Goal: Task Accomplishment & Management: Check status

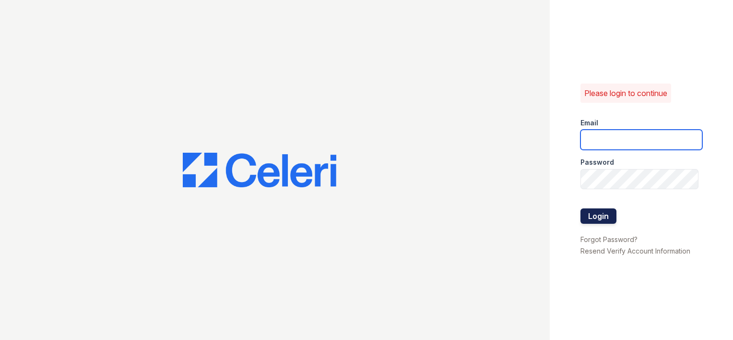
type input "[EMAIL_ADDRESS][DOMAIN_NAME]"
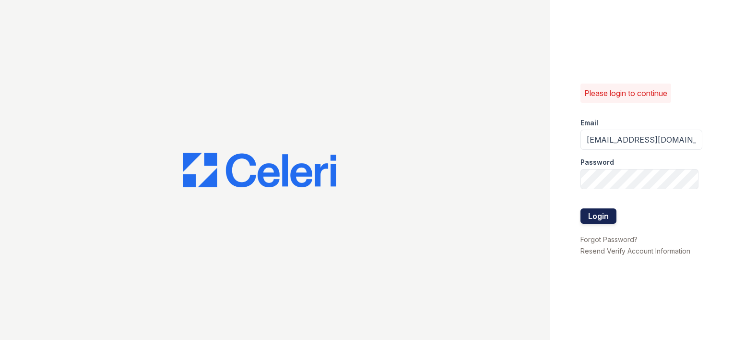
click at [591, 214] on button "Login" at bounding box center [599, 215] width 36 height 15
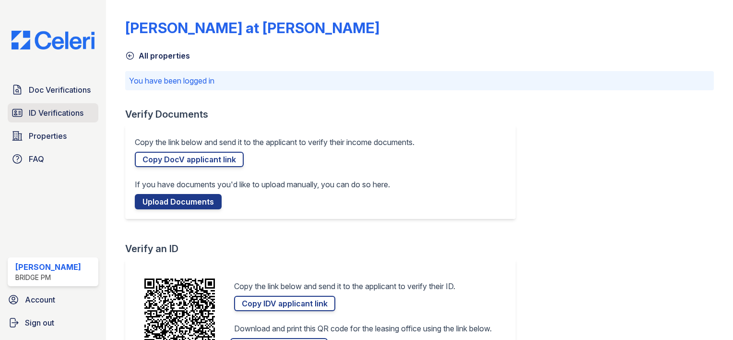
click at [60, 117] on span "ID Verifications" at bounding box center [56, 113] width 55 height 12
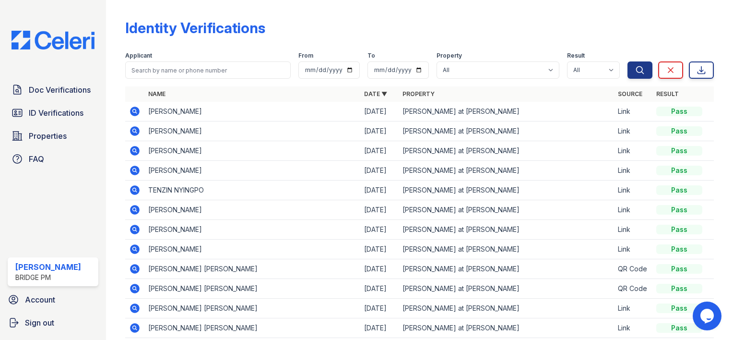
click at [165, 113] on td "ZUHAL NIKZAD" at bounding box center [251, 112] width 215 height 20
click at [136, 108] on icon at bounding box center [135, 112] width 10 height 10
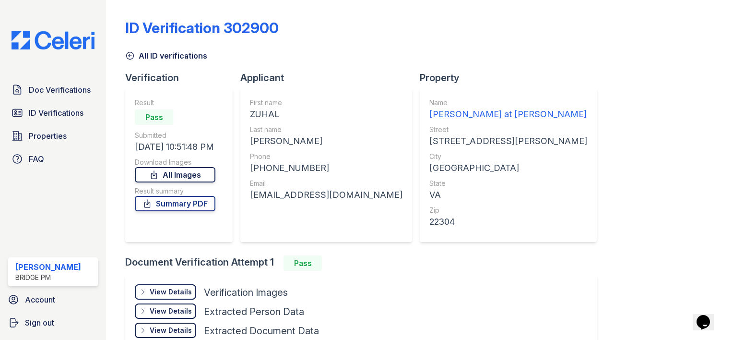
click at [182, 173] on link "All Images" at bounding box center [175, 174] width 81 height 15
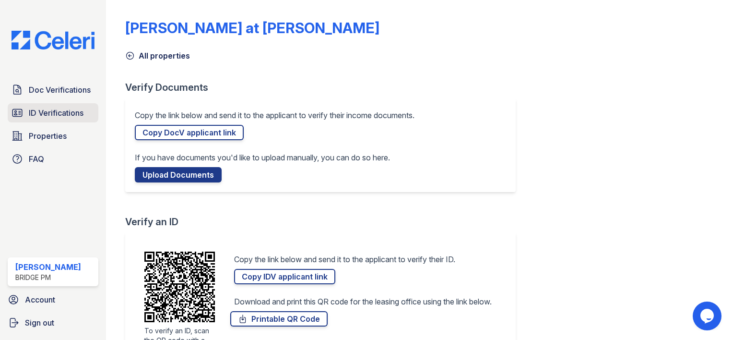
click at [52, 114] on span "ID Verifications" at bounding box center [56, 113] width 55 height 12
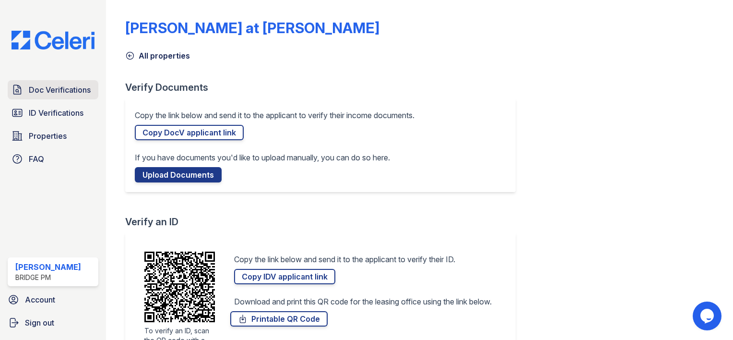
click at [65, 91] on span "Doc Verifications" at bounding box center [60, 90] width 62 height 12
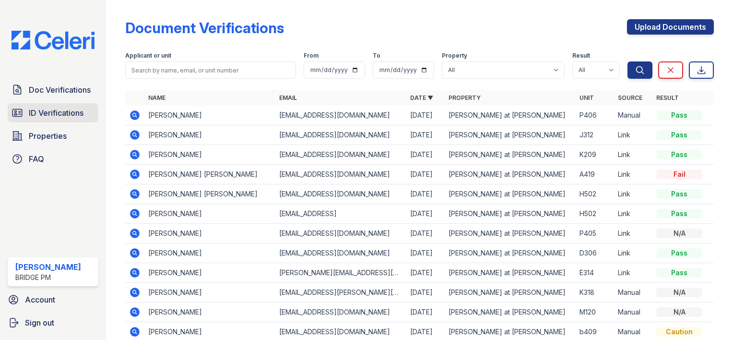
click at [45, 110] on span "ID Verifications" at bounding box center [56, 113] width 55 height 12
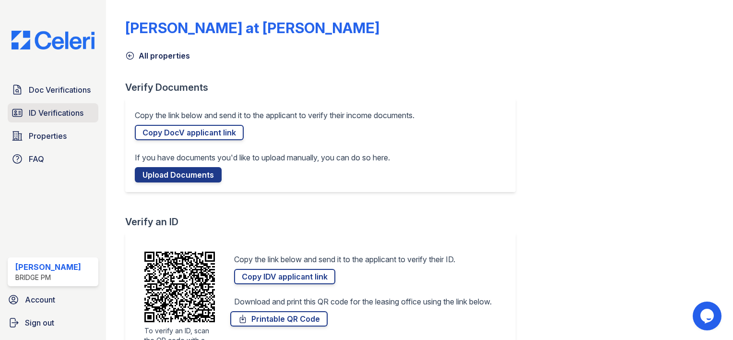
click at [38, 109] on span "ID Verifications" at bounding box center [56, 113] width 55 height 12
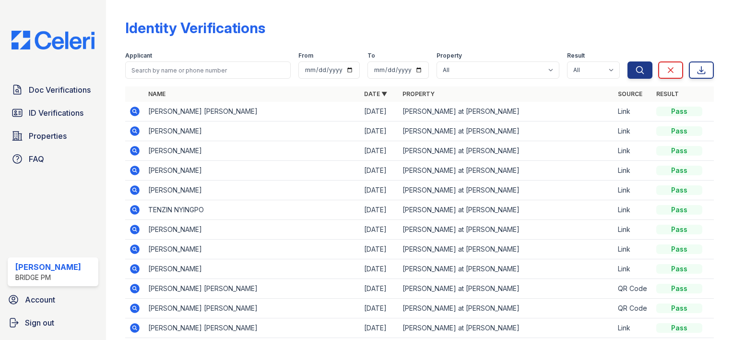
click at [136, 109] on icon at bounding box center [135, 112] width 10 height 10
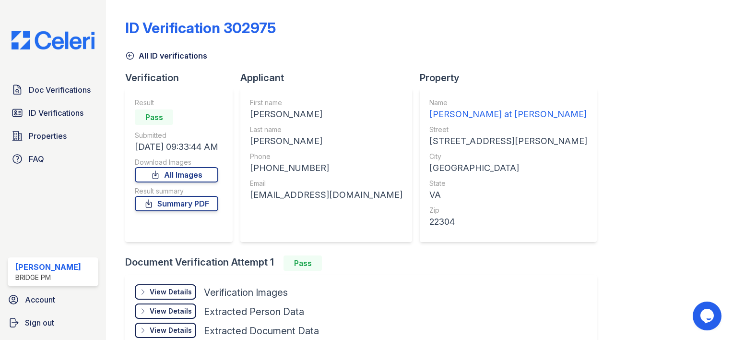
click at [179, 173] on link "All Images" at bounding box center [177, 174] width 84 height 15
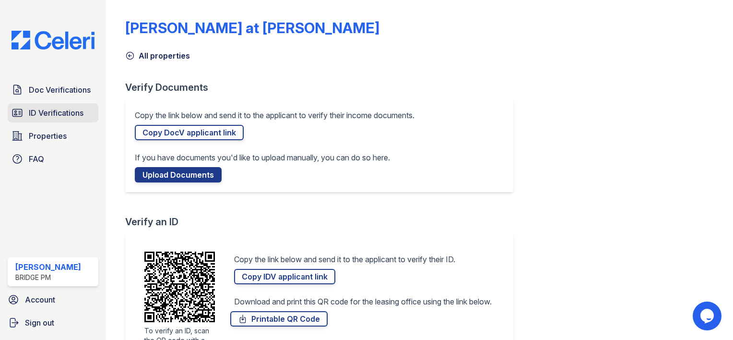
click at [59, 111] on span "ID Verifications" at bounding box center [56, 113] width 55 height 12
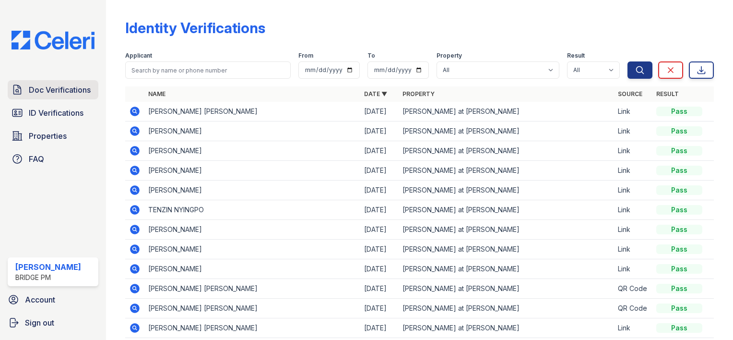
click at [64, 90] on span "Doc Verifications" at bounding box center [60, 90] width 62 height 12
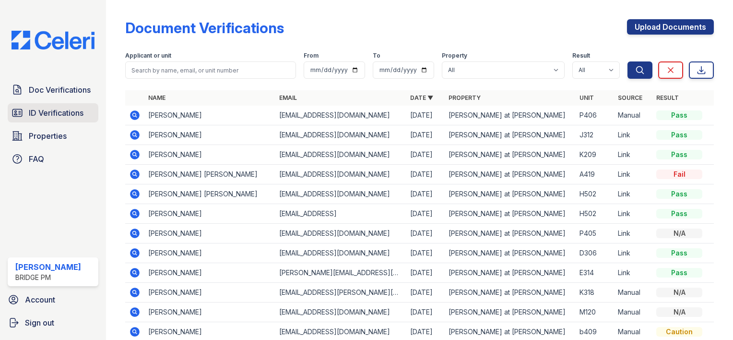
click at [66, 112] on span "ID Verifications" at bounding box center [56, 113] width 55 height 12
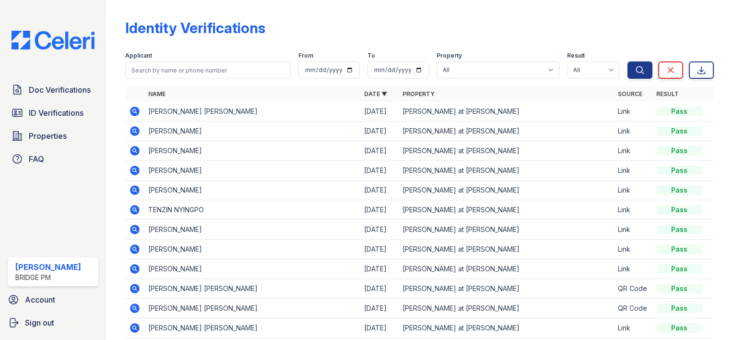
click at [134, 110] on icon at bounding box center [134, 110] width 2 height 2
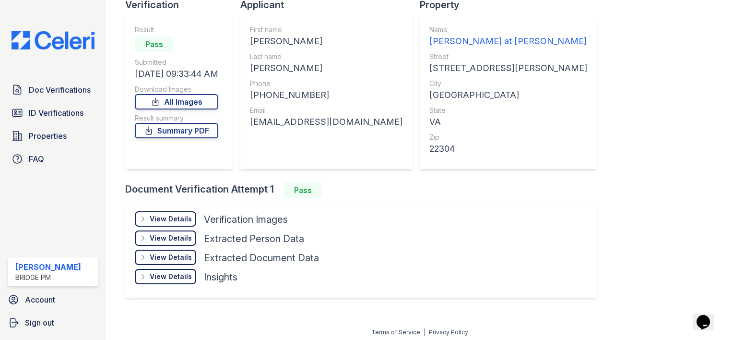
scroll to position [75, 0]
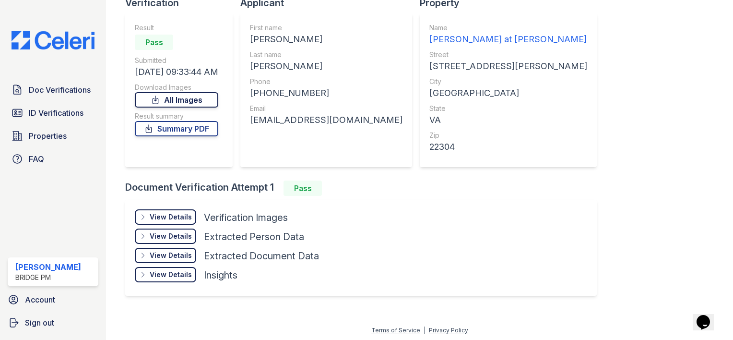
click at [178, 99] on link "All Images" at bounding box center [177, 99] width 84 height 15
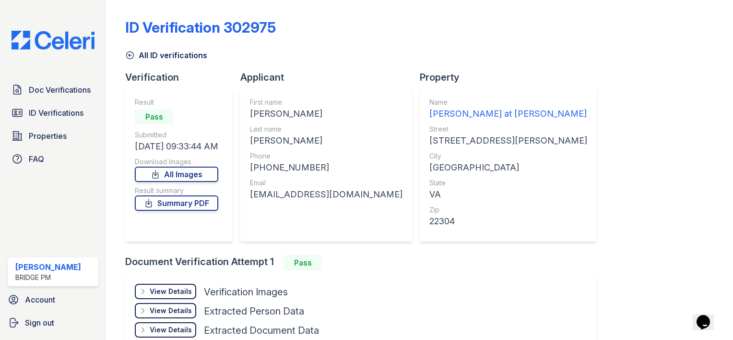
scroll to position [0, 0]
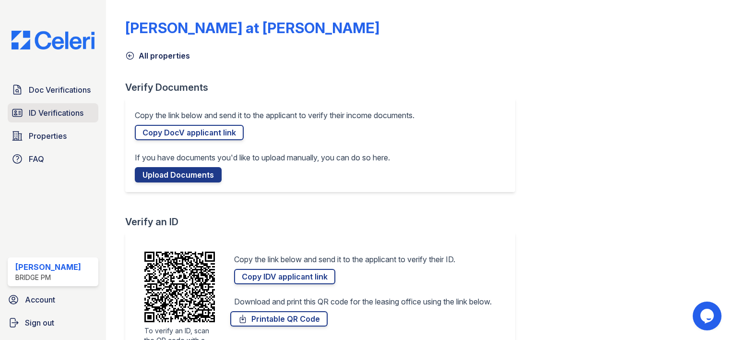
click at [45, 111] on span "ID Verifications" at bounding box center [56, 113] width 55 height 12
